Goal: Transaction & Acquisition: Register for event/course

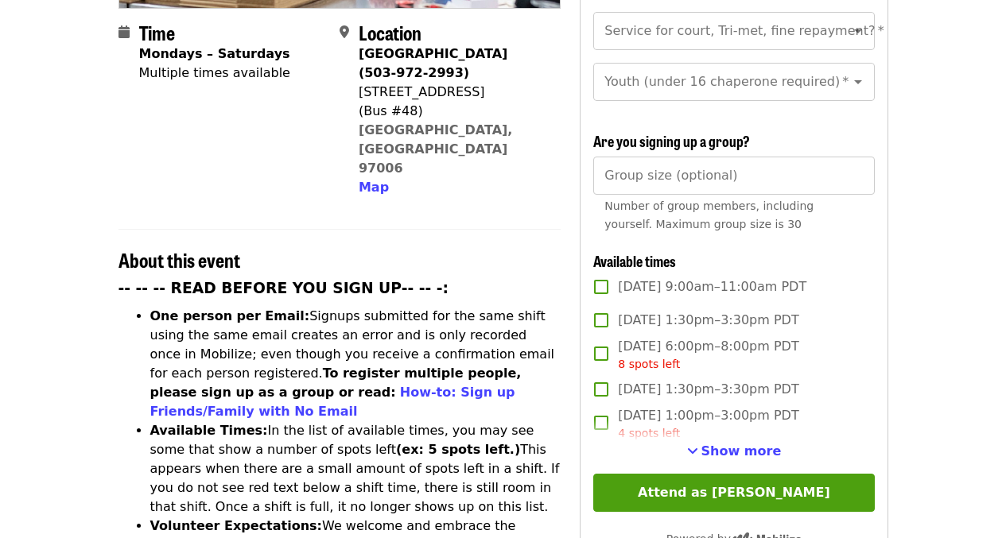
scroll to position [407, 0]
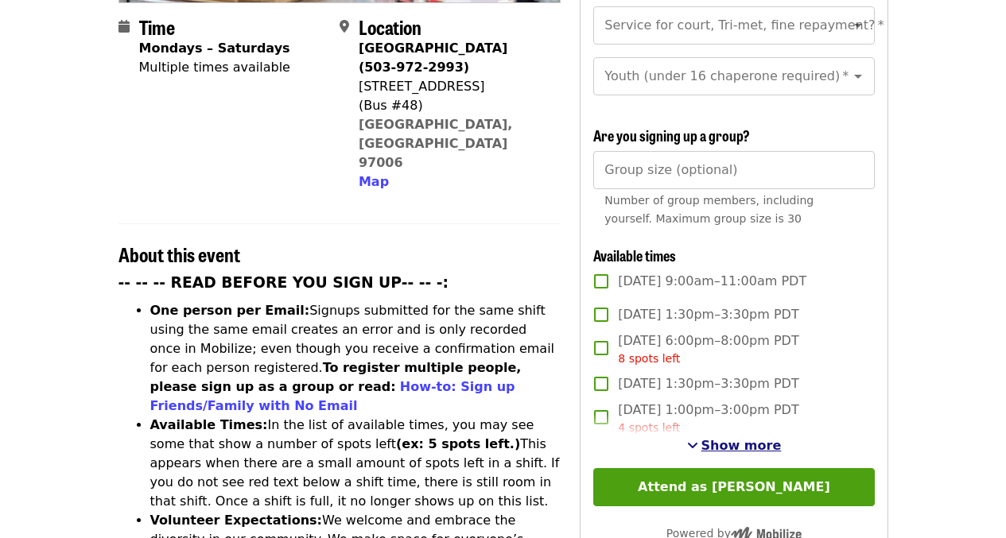
click at [732, 445] on span "Show more" at bounding box center [741, 445] width 80 height 15
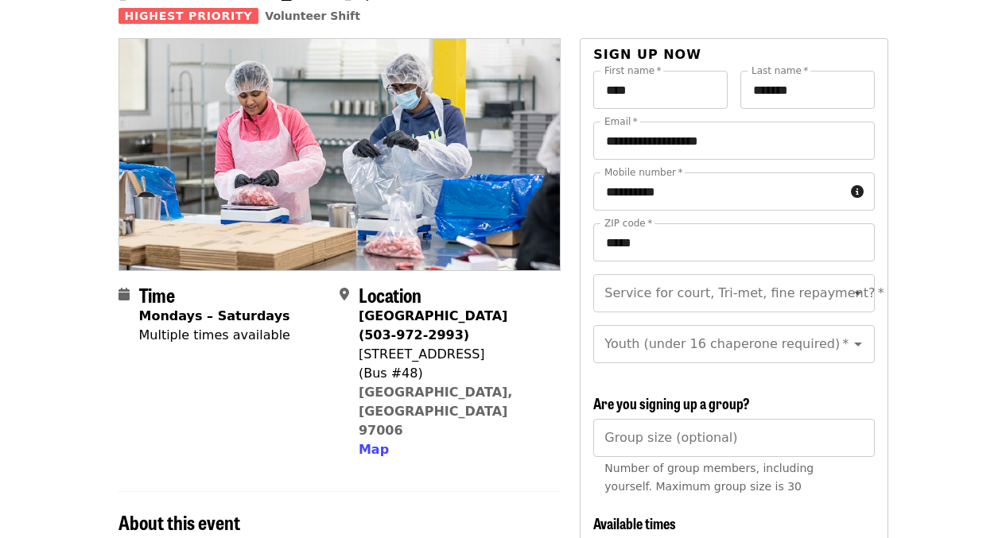
scroll to position [135, 0]
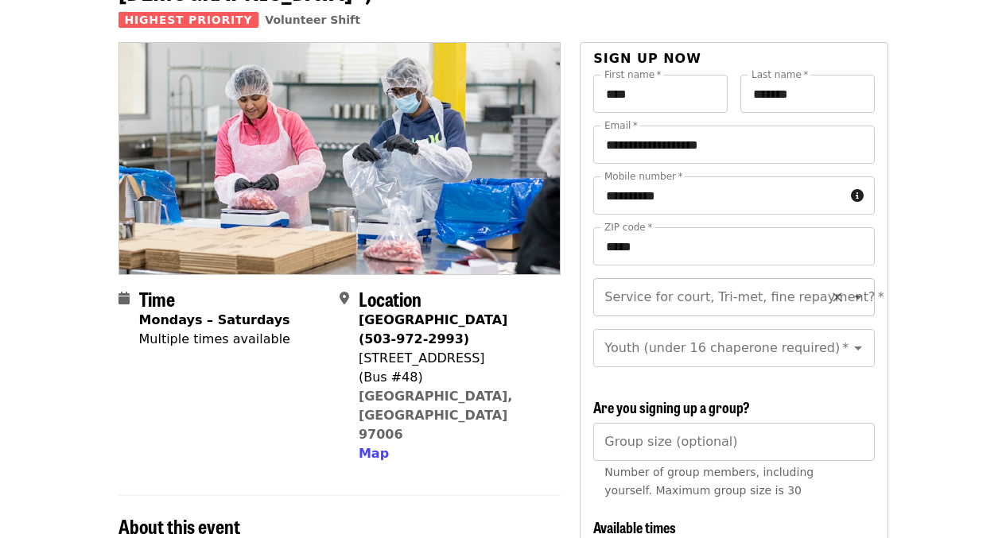
click at [829, 289] on icon "Clear" at bounding box center [837, 297] width 16 height 16
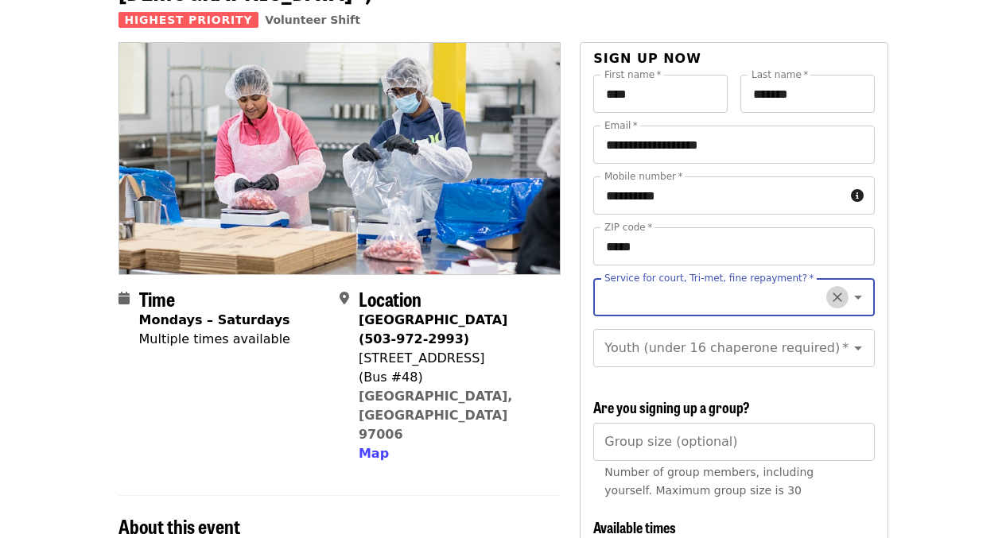
click at [829, 289] on icon "Clear" at bounding box center [837, 297] width 16 height 16
click at [849, 288] on icon "Open" at bounding box center [858, 297] width 19 height 19
click at [609, 314] on li "No" at bounding box center [727, 312] width 269 height 29
type input "**"
click at [854, 347] on icon "Open" at bounding box center [858, 349] width 8 height 4
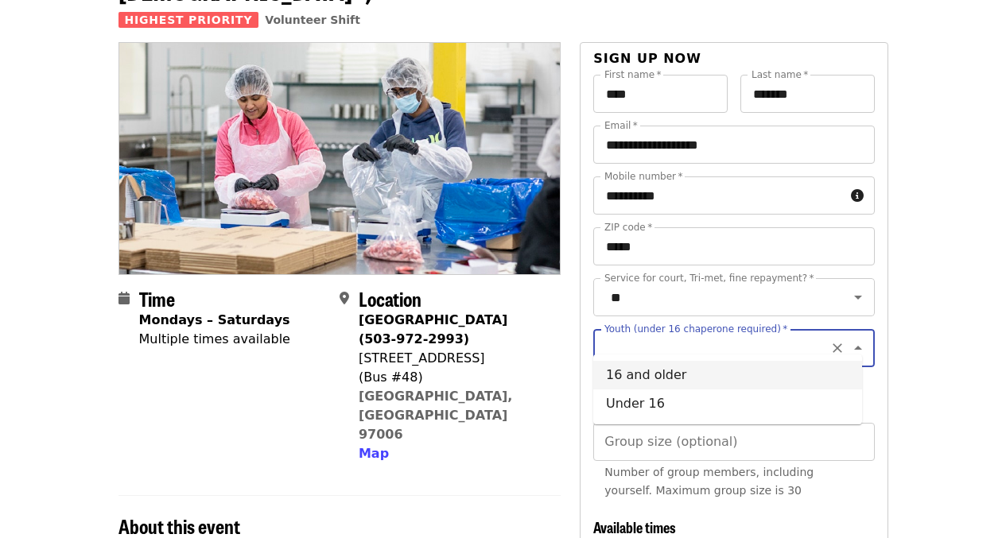
click at [658, 380] on li "16 and older" at bounding box center [727, 375] width 269 height 29
type input "**********"
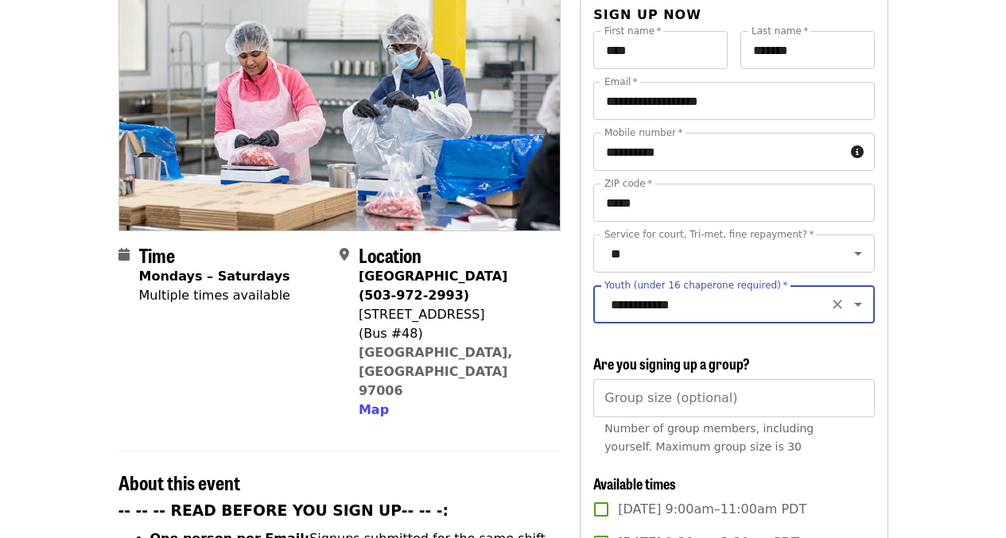
scroll to position [194, 0]
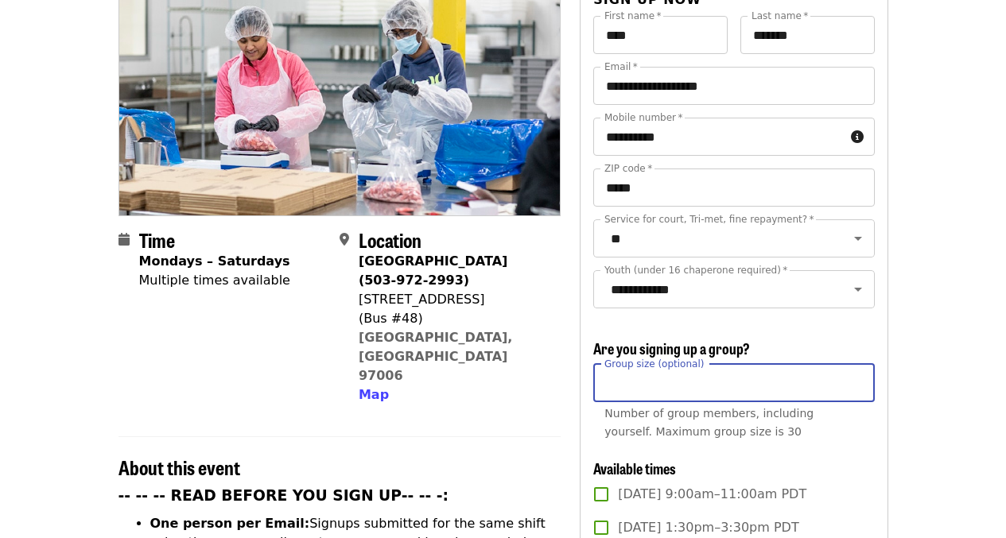
click at [642, 379] on input "Group size (optional)" at bounding box center [733, 383] width 281 height 38
click at [856, 375] on input "*" at bounding box center [733, 383] width 281 height 38
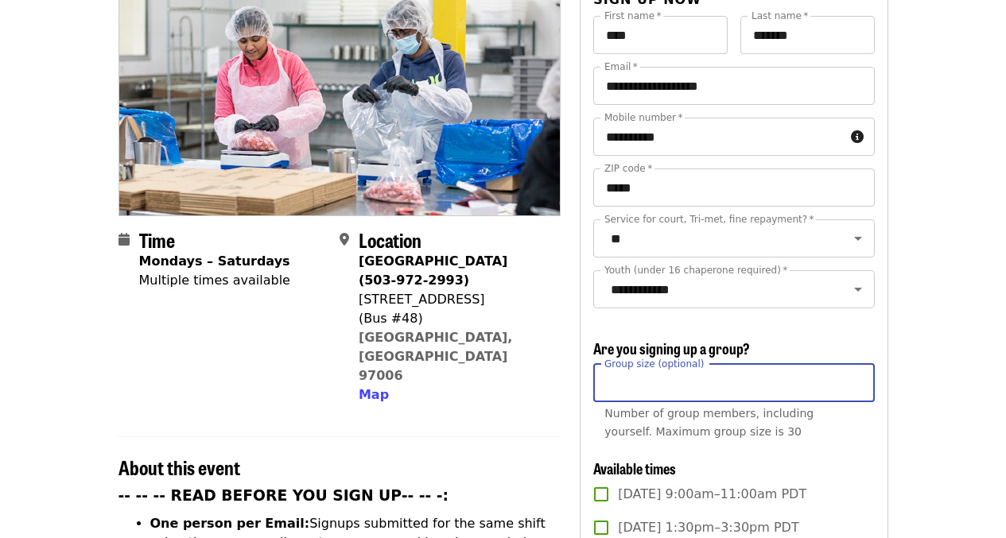
type input "*"
click at [856, 375] on input "*" at bounding box center [733, 383] width 281 height 38
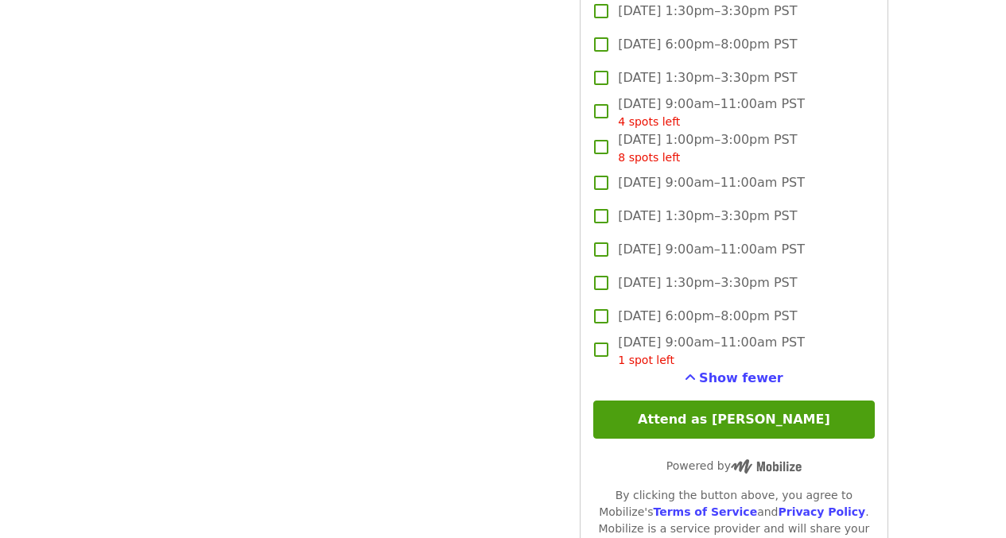
scroll to position [4466, 0]
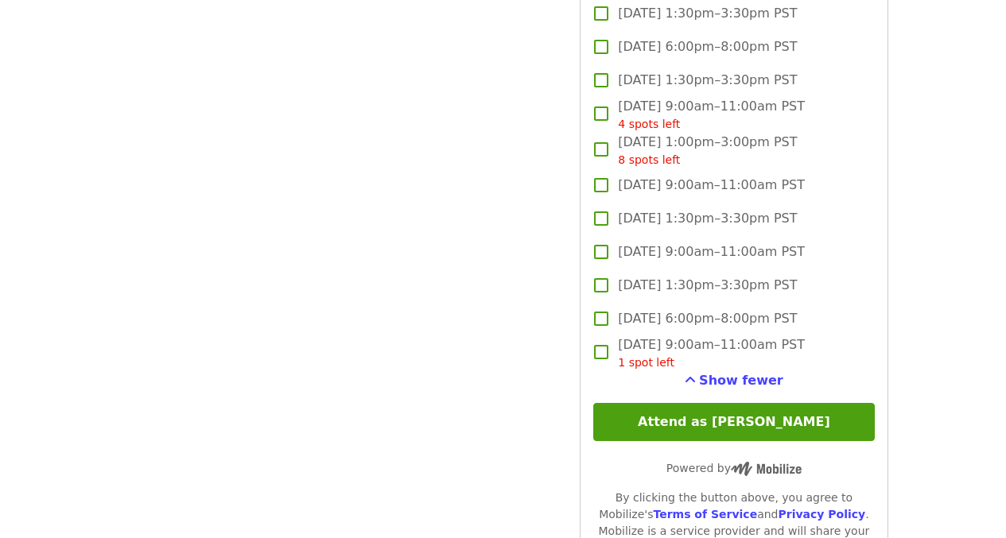
click at [604, 421] on button "Attend as [PERSON_NAME]" at bounding box center [733, 422] width 281 height 38
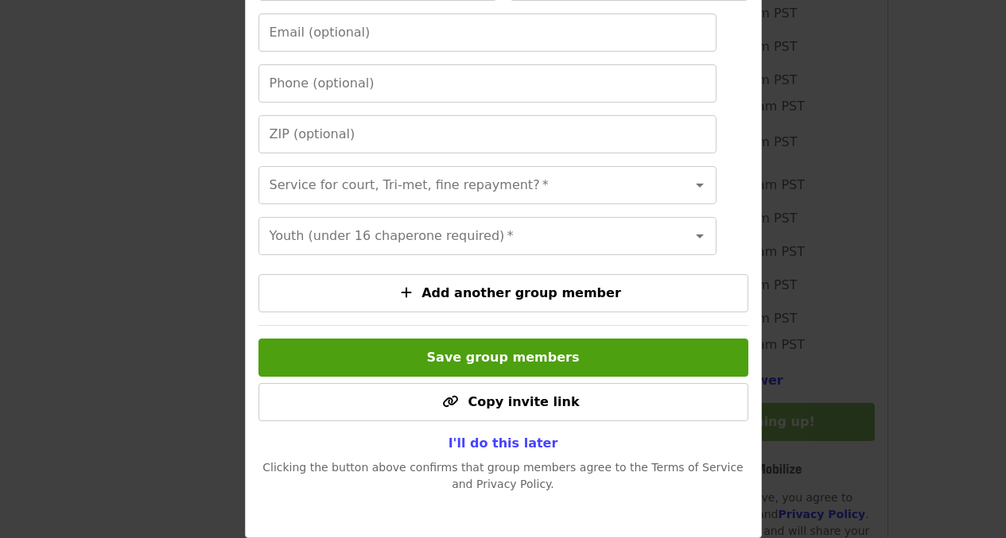
scroll to position [410, 0]
click at [519, 448] on span "I'll do this later" at bounding box center [504, 443] width 110 height 15
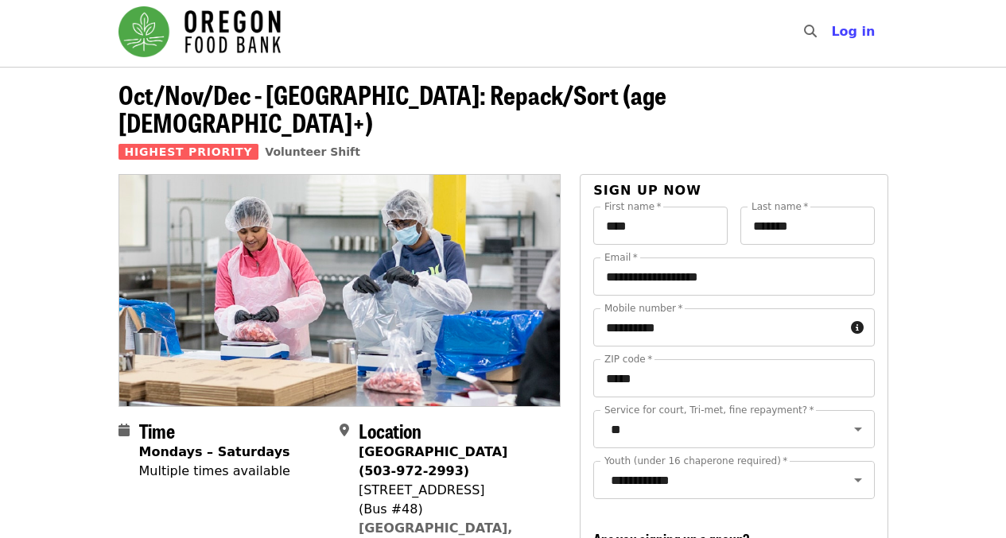
scroll to position [0, 0]
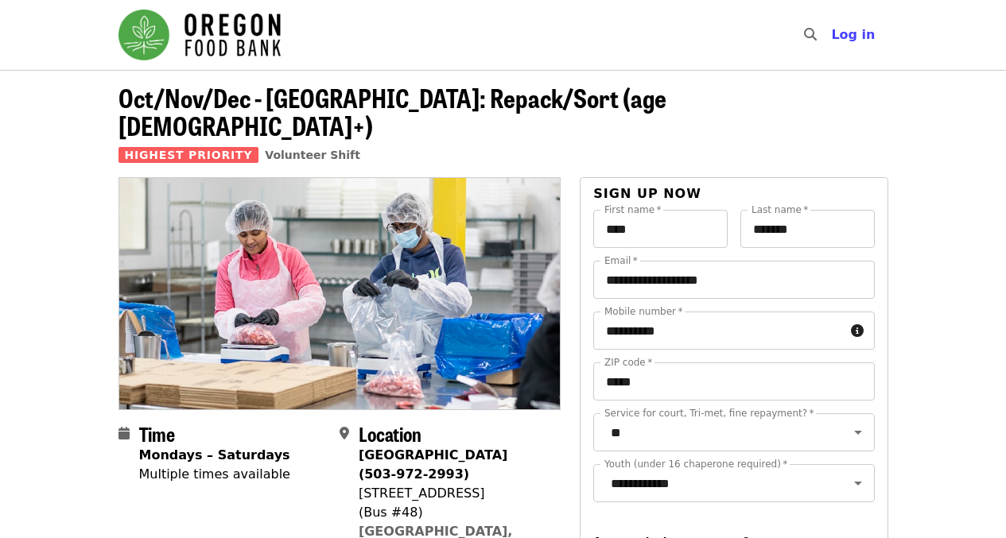
click at [319, 37] on nav "Skip to content ​ Log in" at bounding box center [503, 35] width 795 height 70
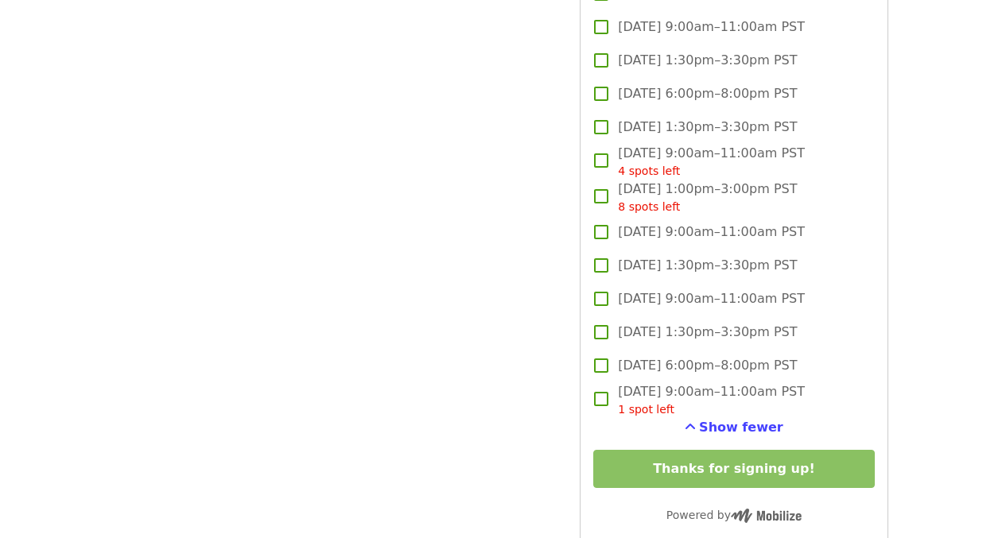
scroll to position [4407, 0]
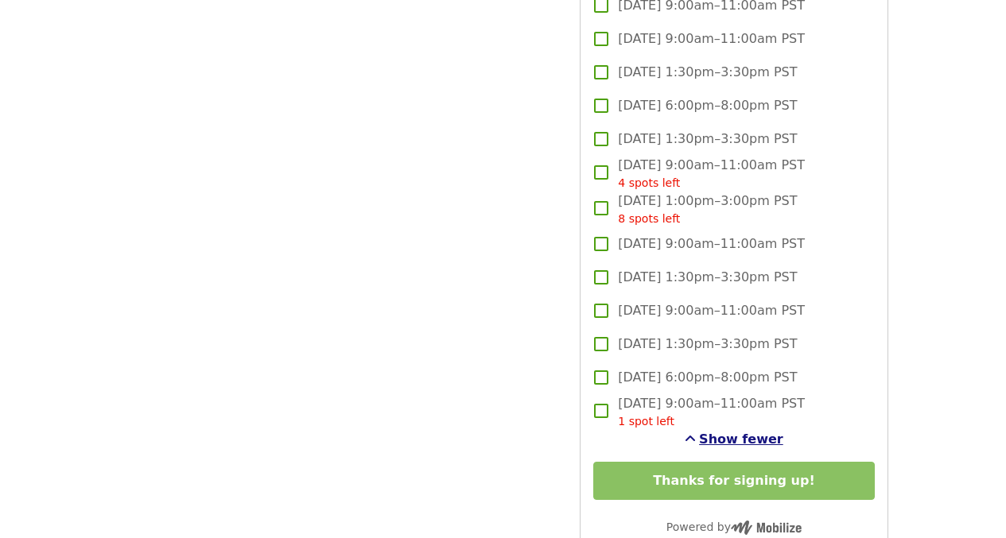
click at [709, 437] on span "Show fewer" at bounding box center [741, 439] width 84 height 15
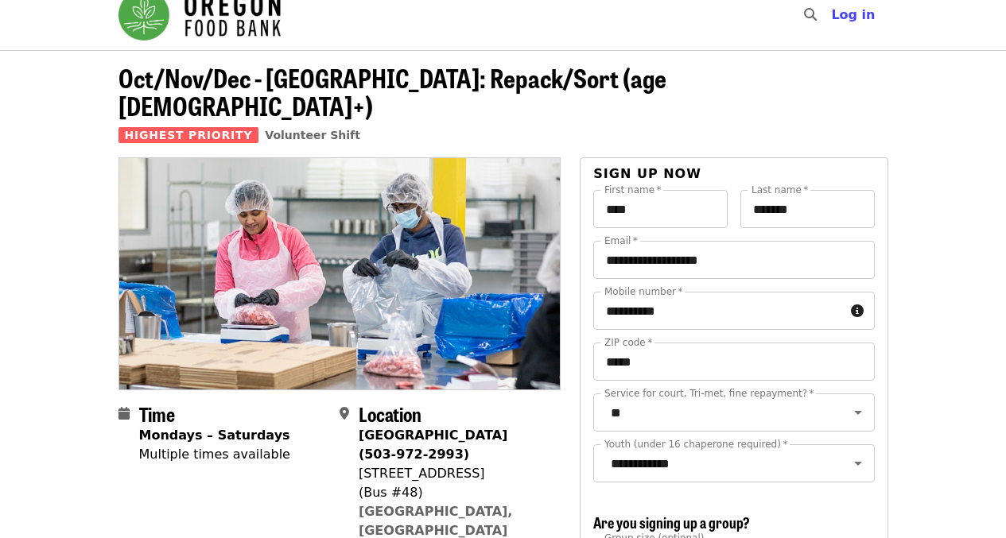
scroll to position [0, 0]
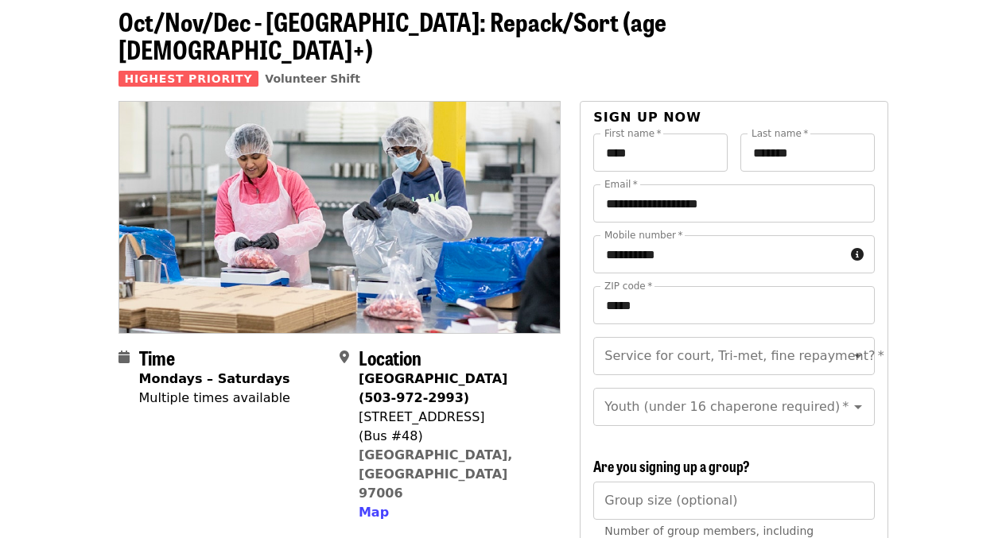
scroll to position [83, 0]
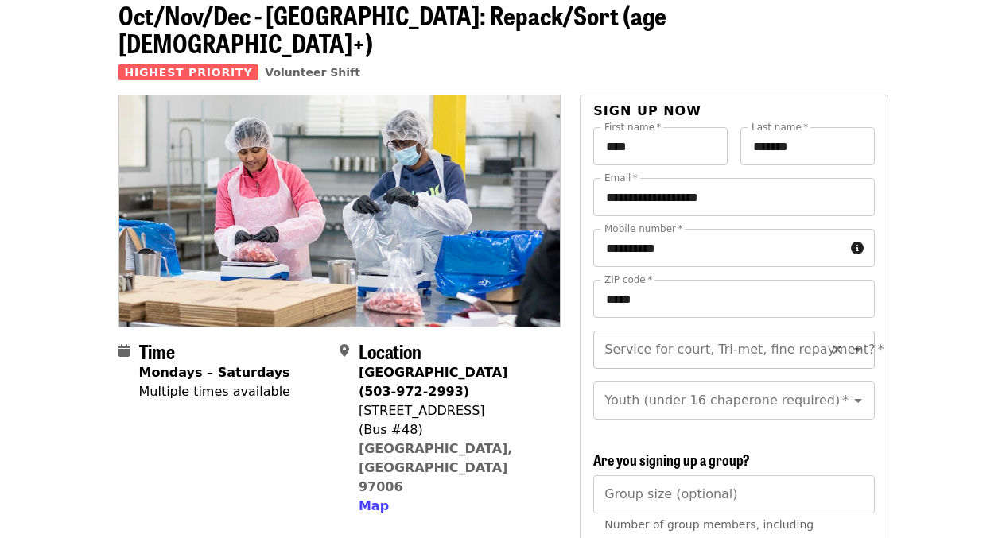
click at [750, 335] on input "Service for court, Tri-met, fine repayment?   *" at bounding box center [714, 350] width 216 height 30
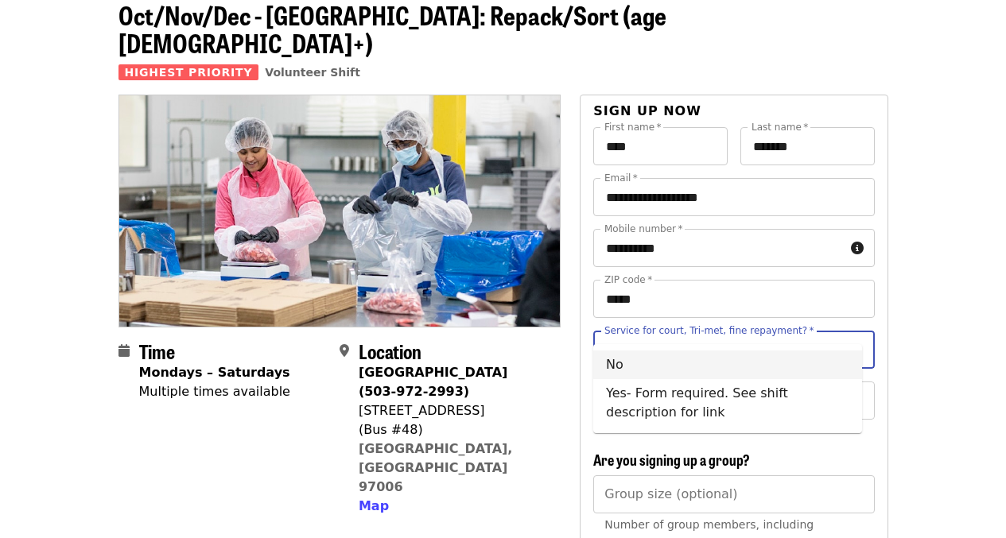
click at [640, 361] on li "No" at bounding box center [727, 365] width 269 height 29
type input "**"
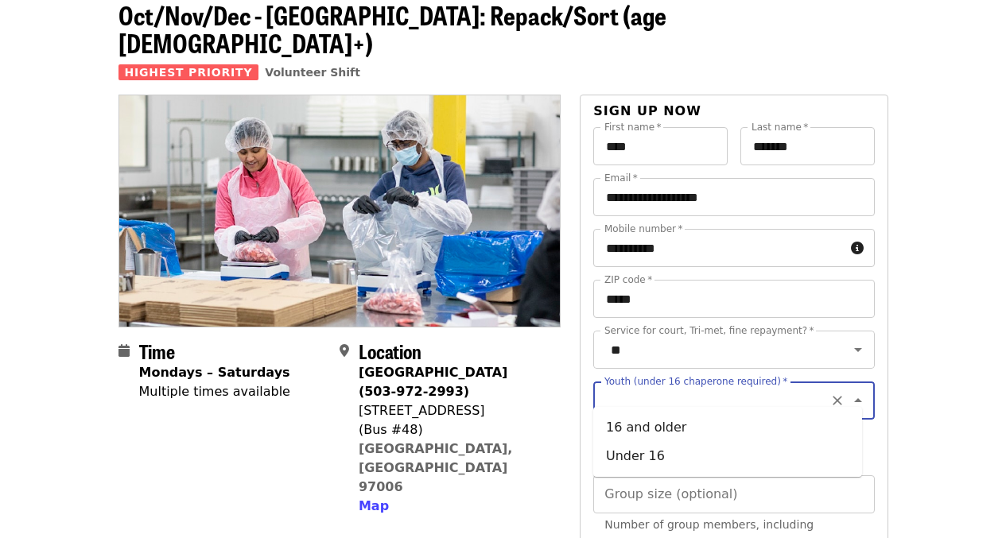
click at [635, 389] on input "Youth (under 16 chaperone required)   *" at bounding box center [714, 401] width 216 height 30
click at [631, 429] on li "16 and older" at bounding box center [727, 428] width 269 height 29
type input "**********"
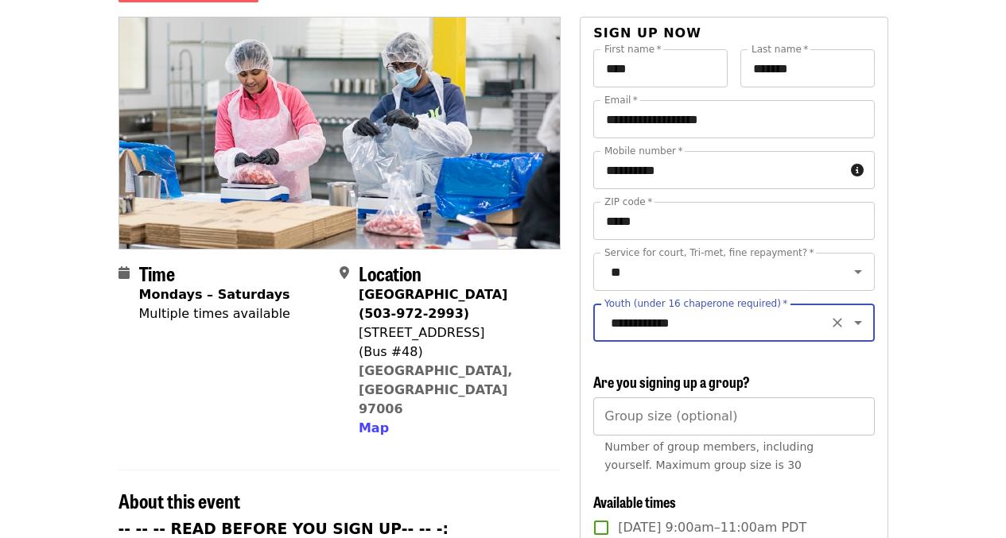
scroll to position [160, 0]
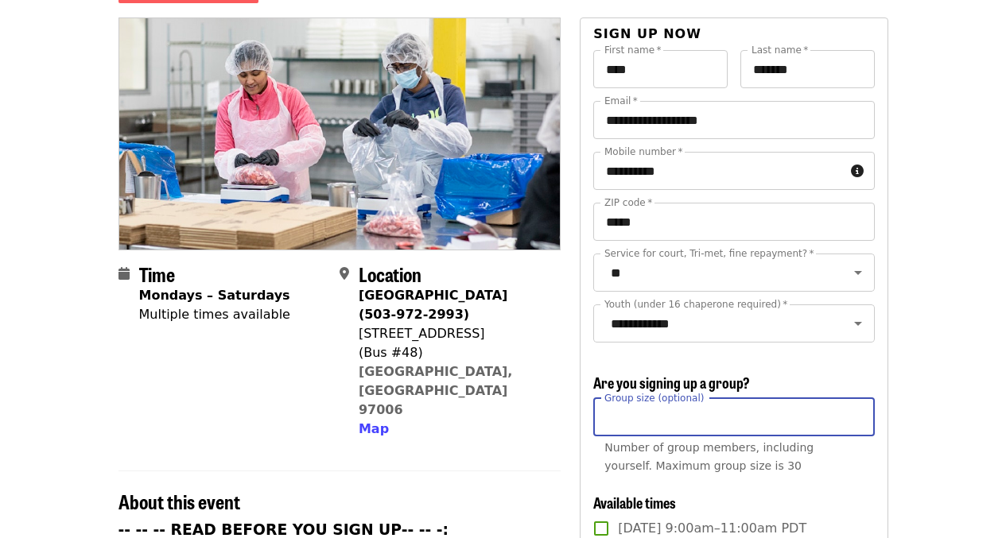
click at [637, 415] on input "Group size (optional)" at bounding box center [733, 417] width 281 height 38
click at [856, 411] on input "*" at bounding box center [733, 417] width 281 height 38
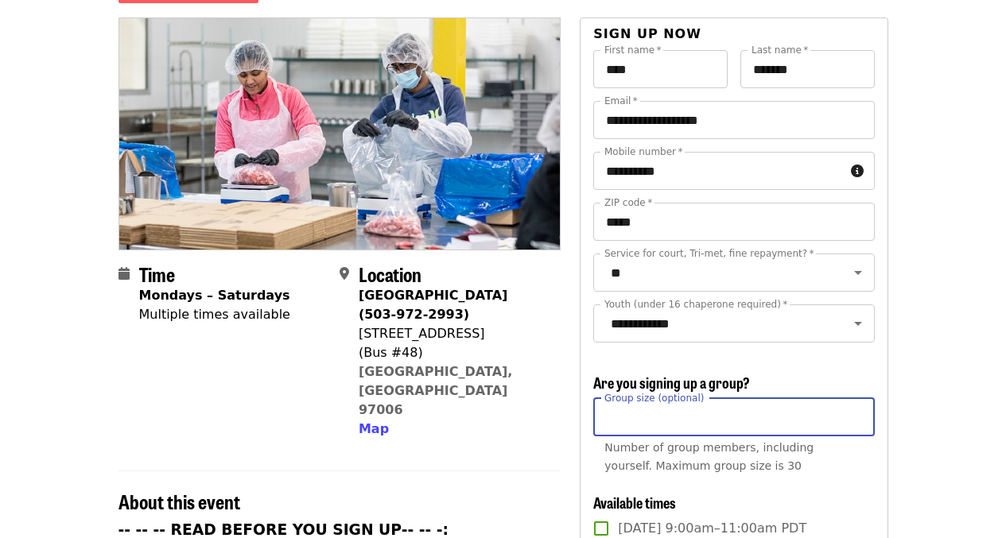
type input "*"
click at [856, 411] on input "*" at bounding box center [733, 417] width 281 height 38
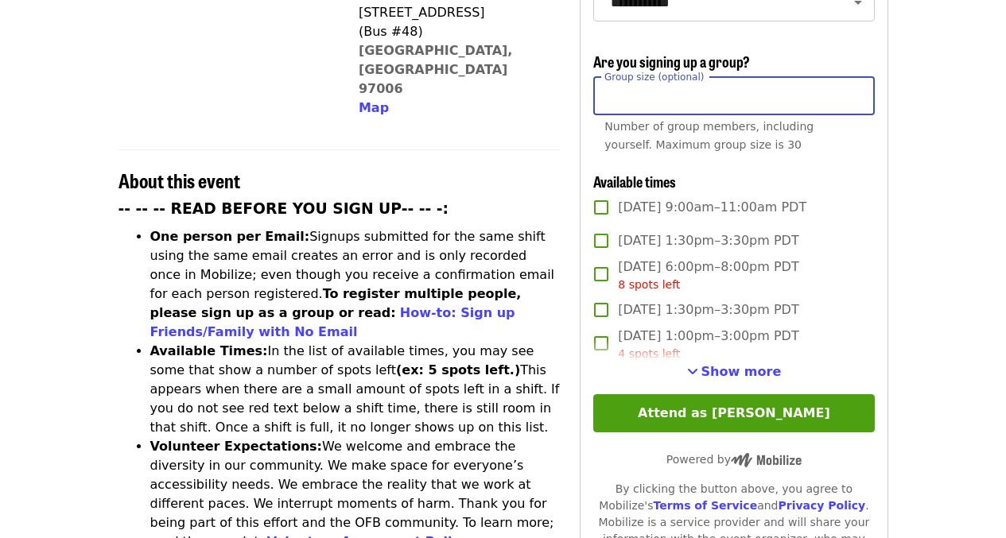
scroll to position [484, 0]
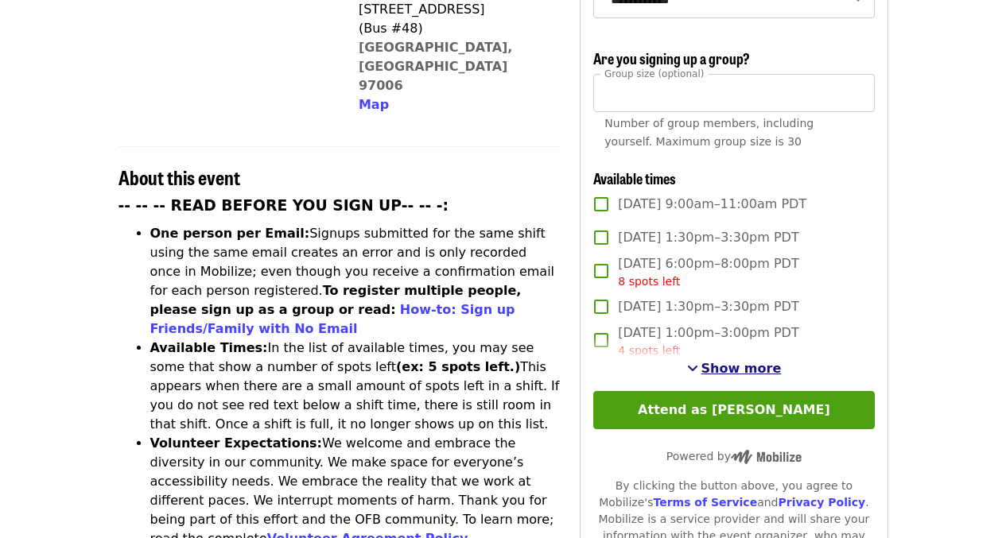
click at [756, 367] on span "Show more" at bounding box center [741, 368] width 80 height 15
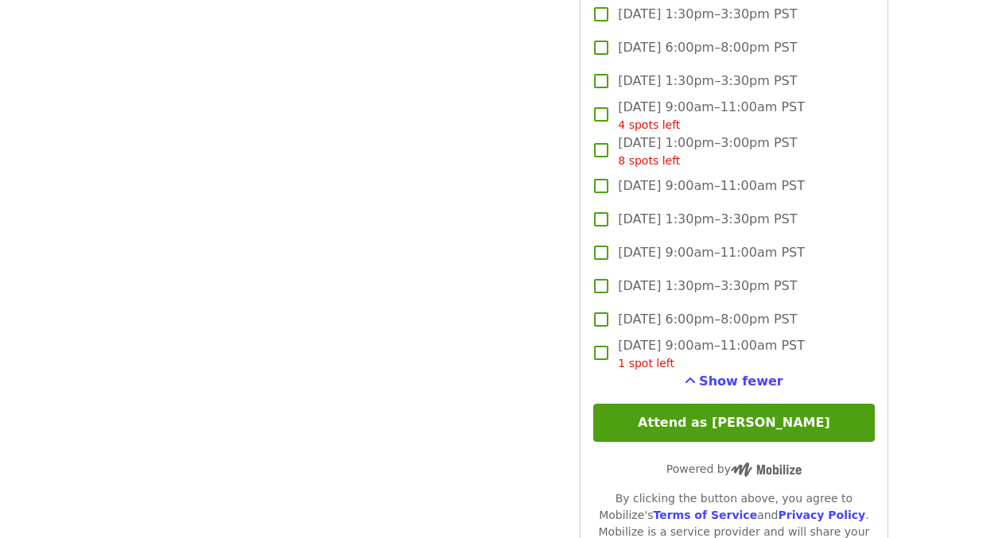
scroll to position [4467, 0]
click at [622, 418] on button "Attend as [PERSON_NAME]" at bounding box center [733, 424] width 281 height 38
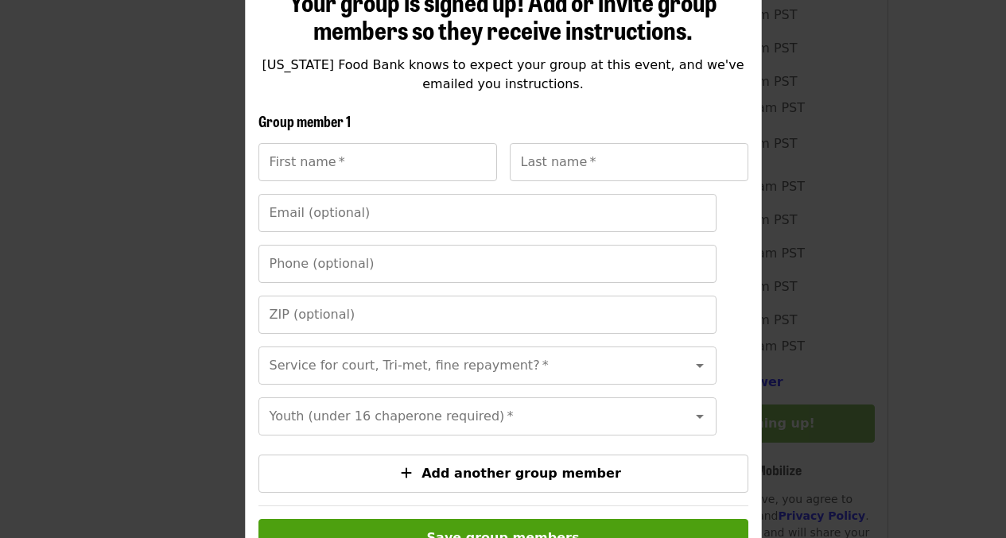
scroll to position [410, 0]
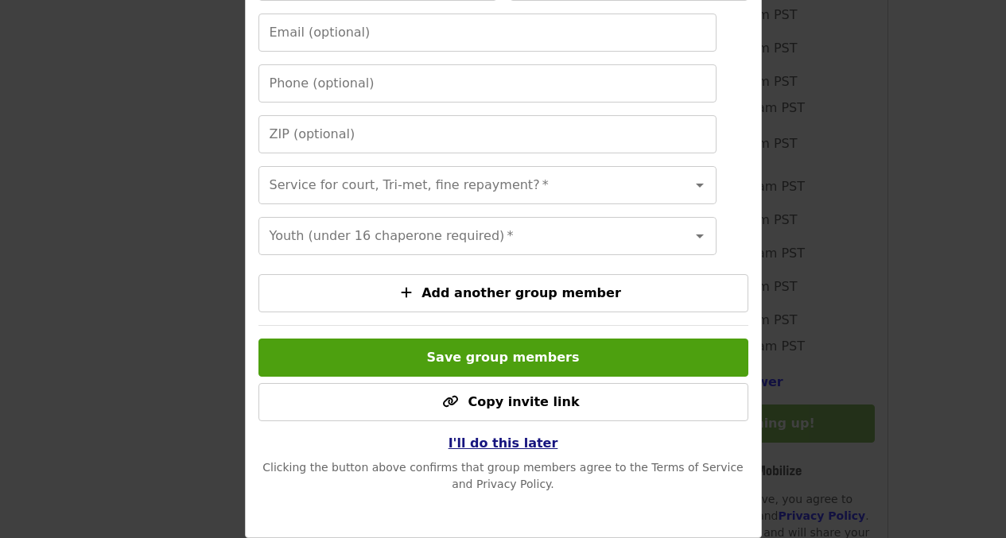
click at [513, 450] on span "I'll do this later" at bounding box center [504, 443] width 110 height 15
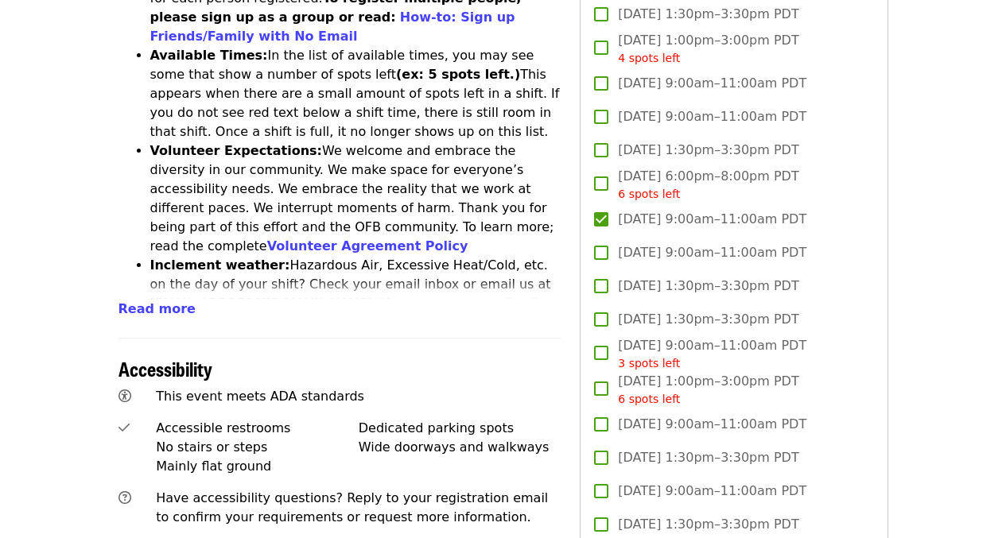
scroll to position [775, 0]
